Goal: Find specific page/section: Find specific page/section

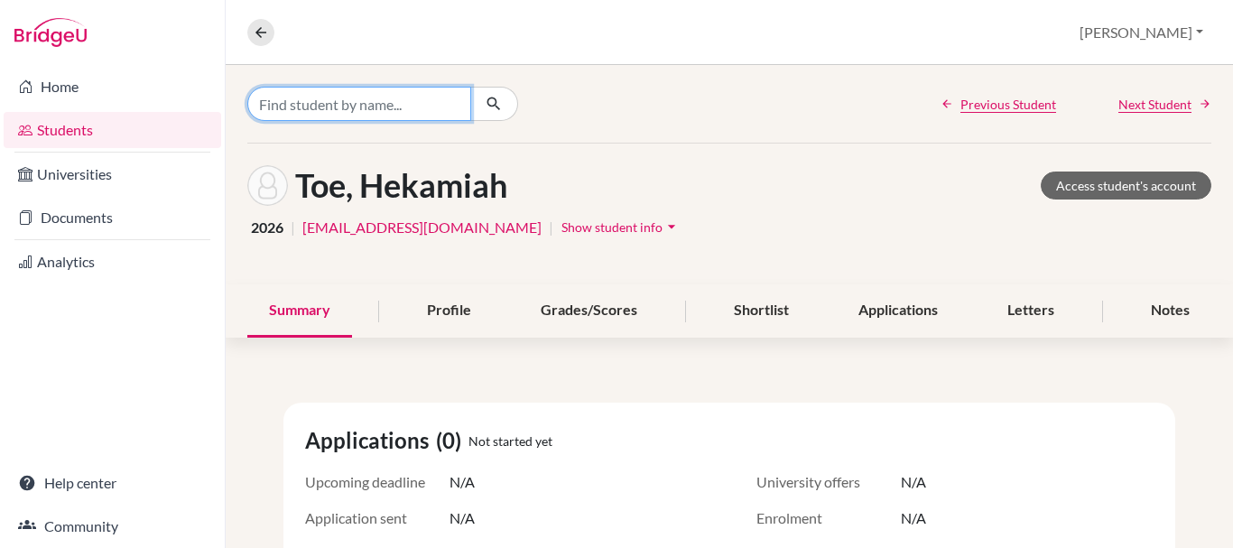
click at [391, 100] on input "Find student by name..." at bounding box center [359, 104] width 224 height 34
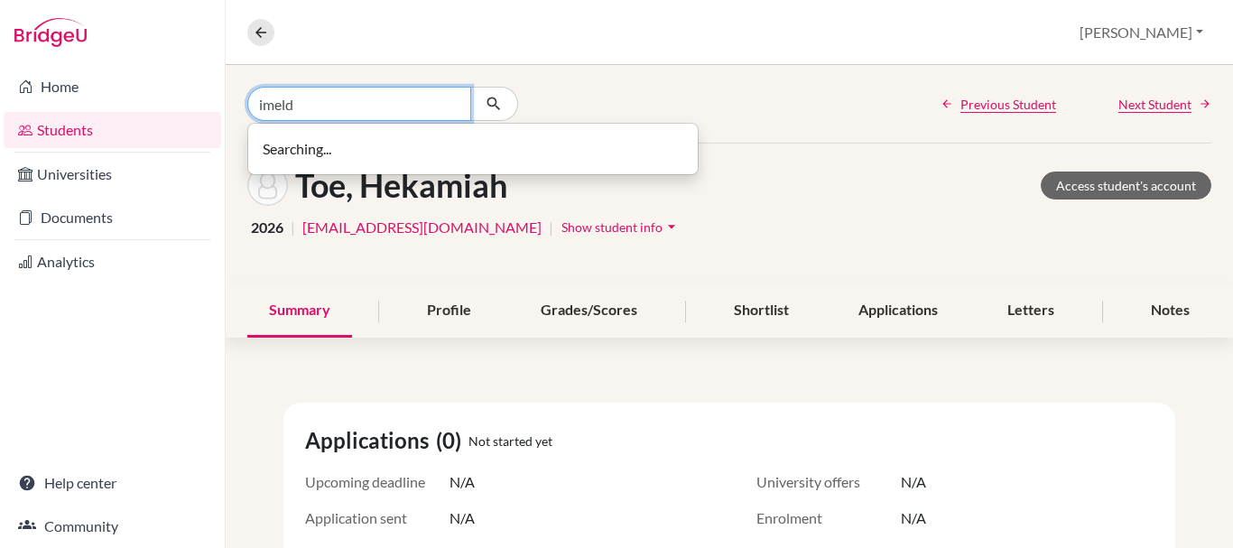
type input "imeld"
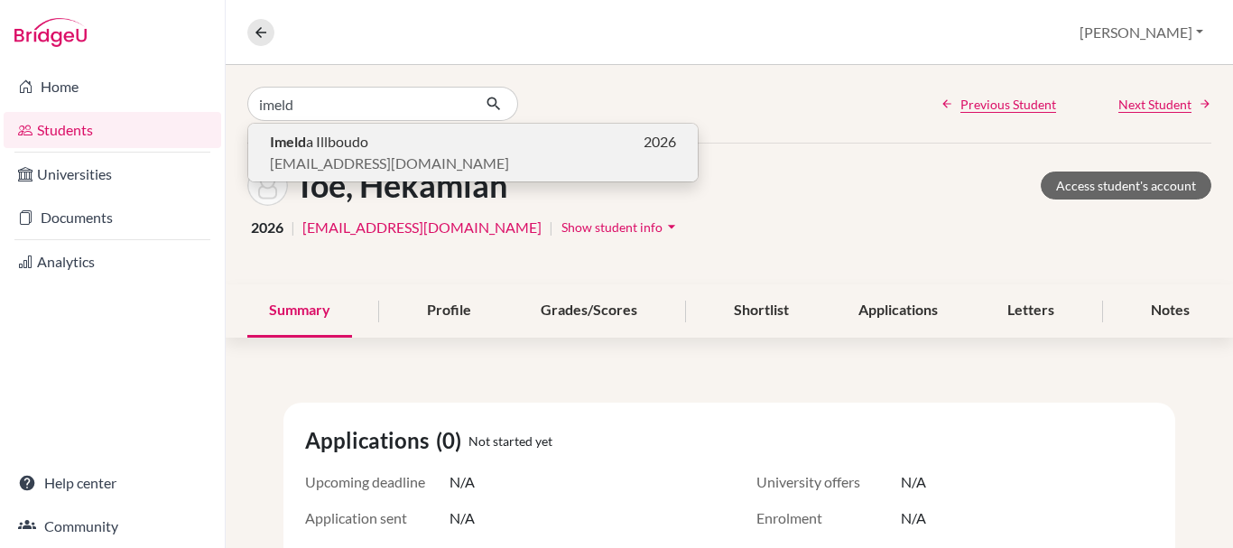
click at [386, 138] on p "Imeld a Illboudo 2026" at bounding box center [473, 142] width 406 height 22
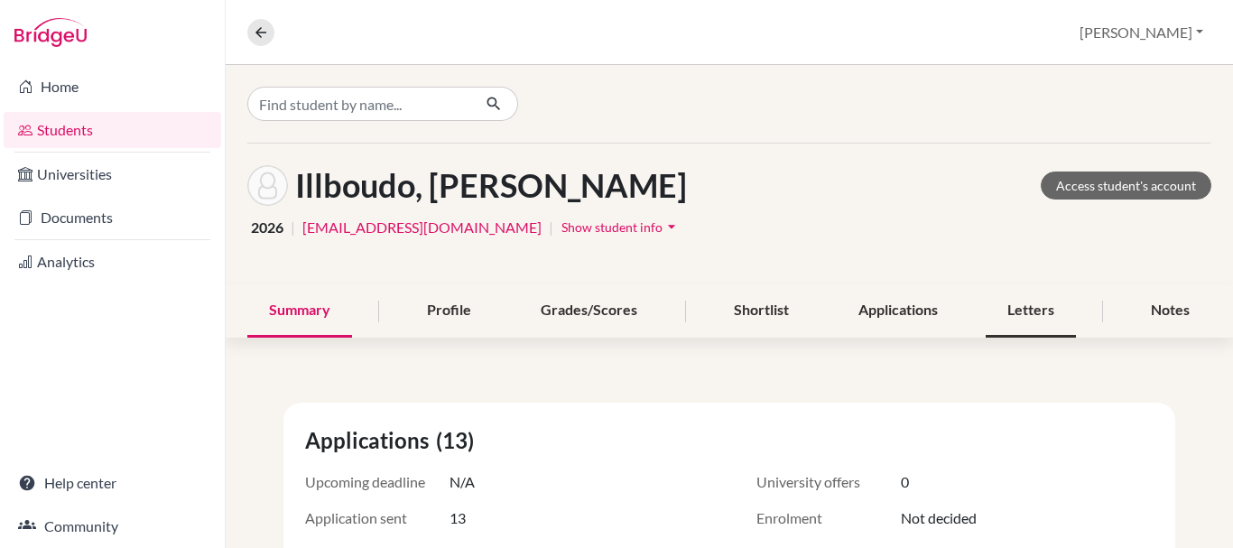
click at [1009, 315] on div "Letters" at bounding box center [1031, 310] width 90 height 53
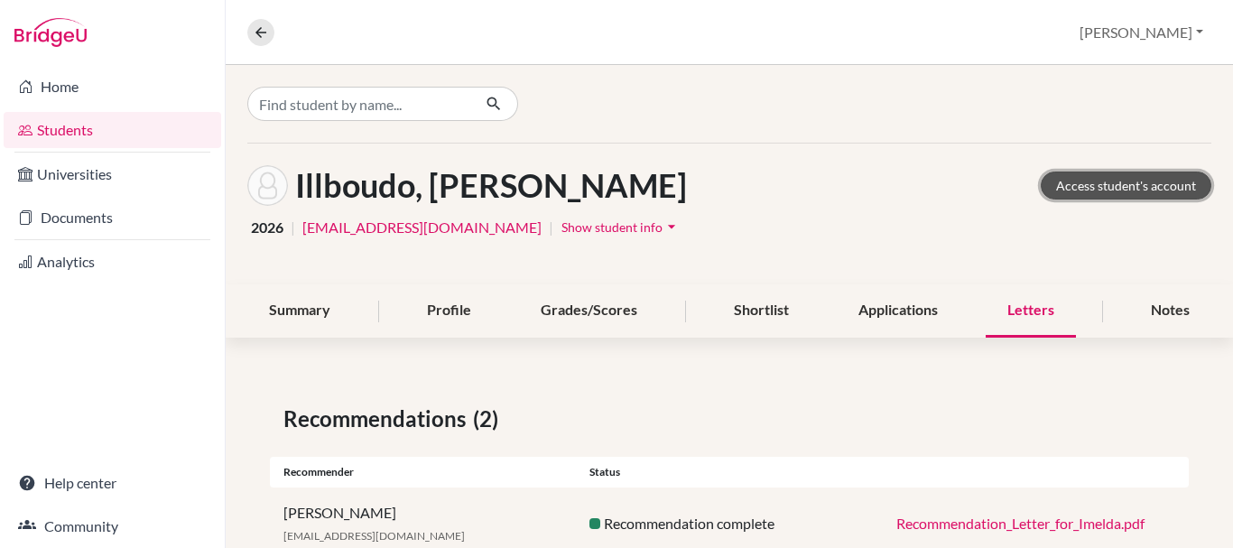
click at [1109, 188] on link "Access student's account" at bounding box center [1126, 186] width 171 height 28
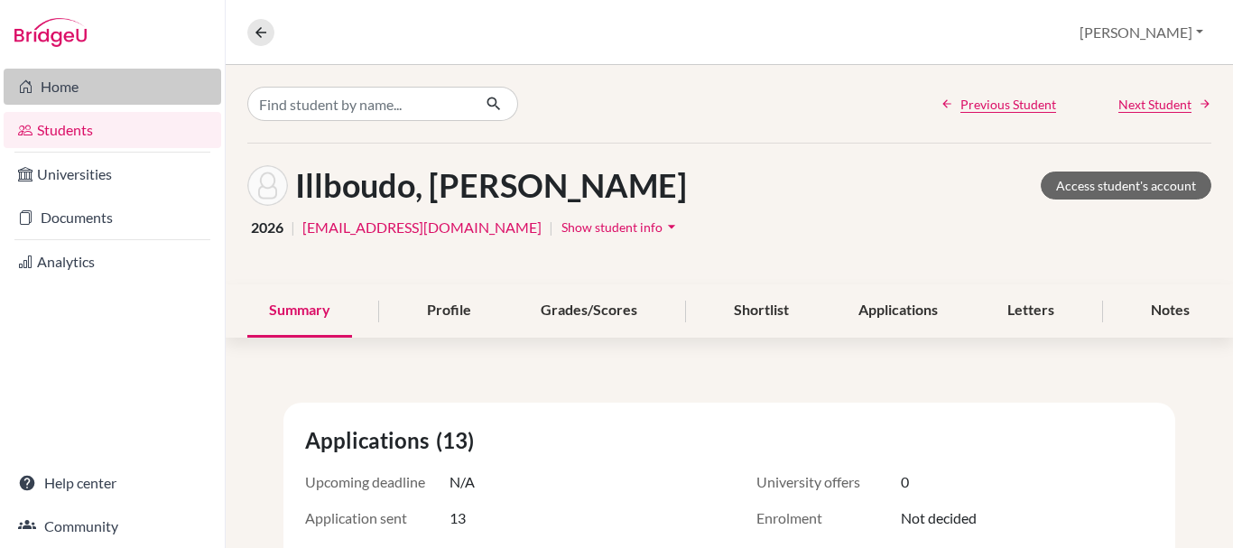
click at [78, 91] on link "Home" at bounding box center [113, 87] width 218 height 36
